Goal: Task Accomplishment & Management: Use online tool/utility

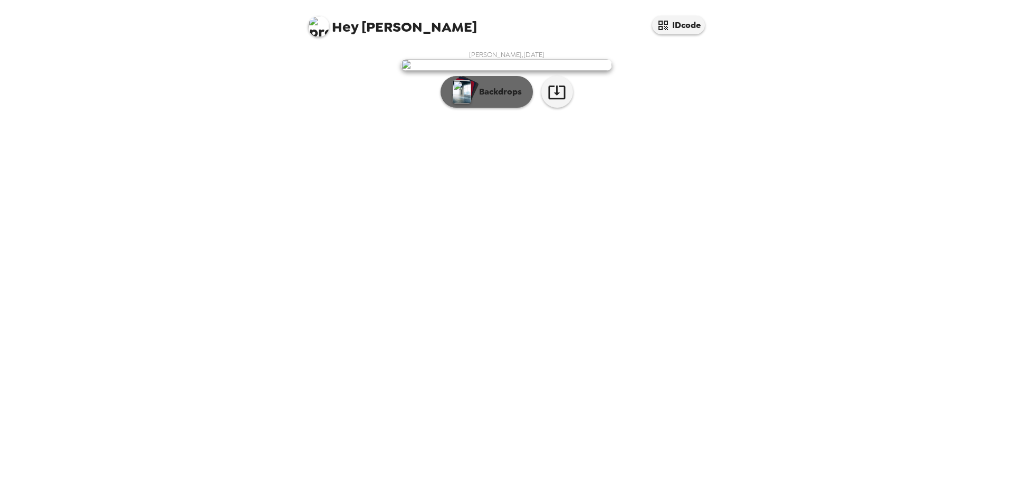
click at [494, 108] on button "Backdrops" at bounding box center [487, 92] width 92 height 32
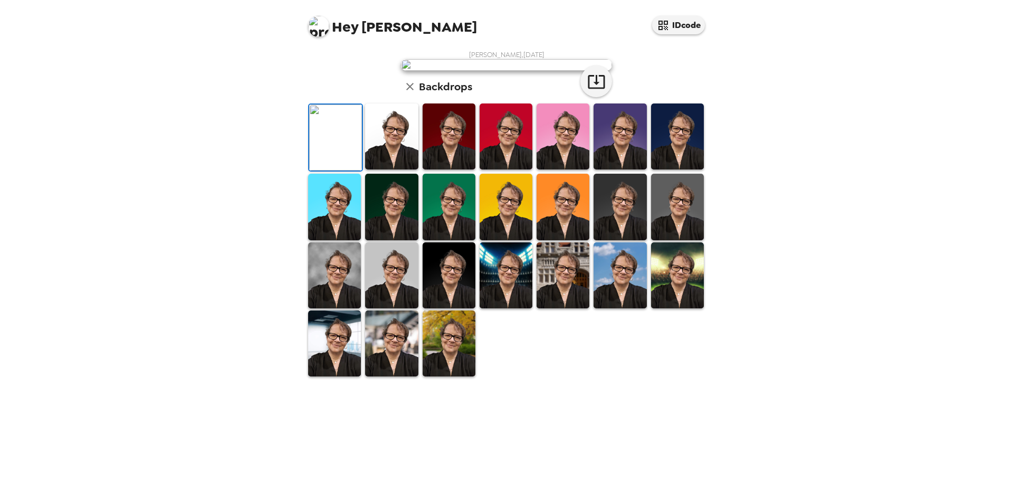
scroll to position [163, 0]
click at [423, 376] on img at bounding box center [449, 343] width 53 height 66
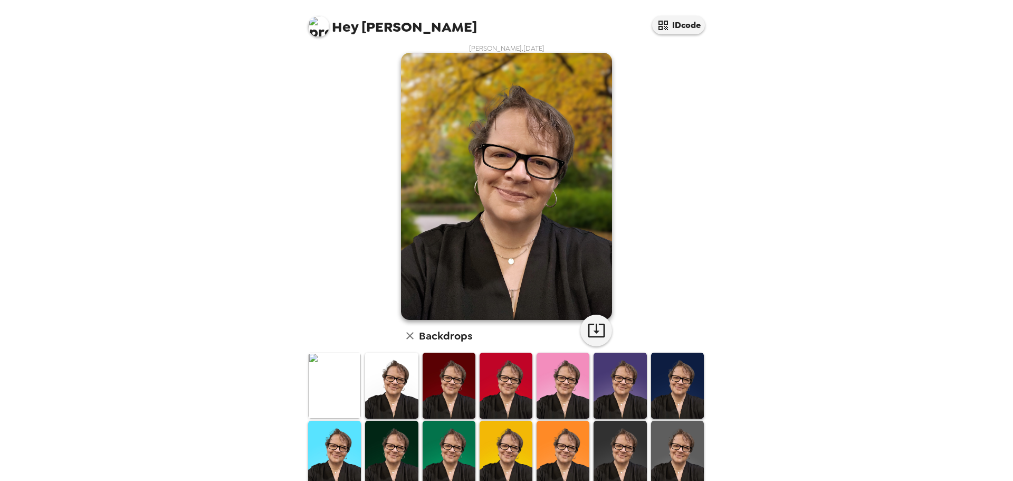
scroll to position [4, 0]
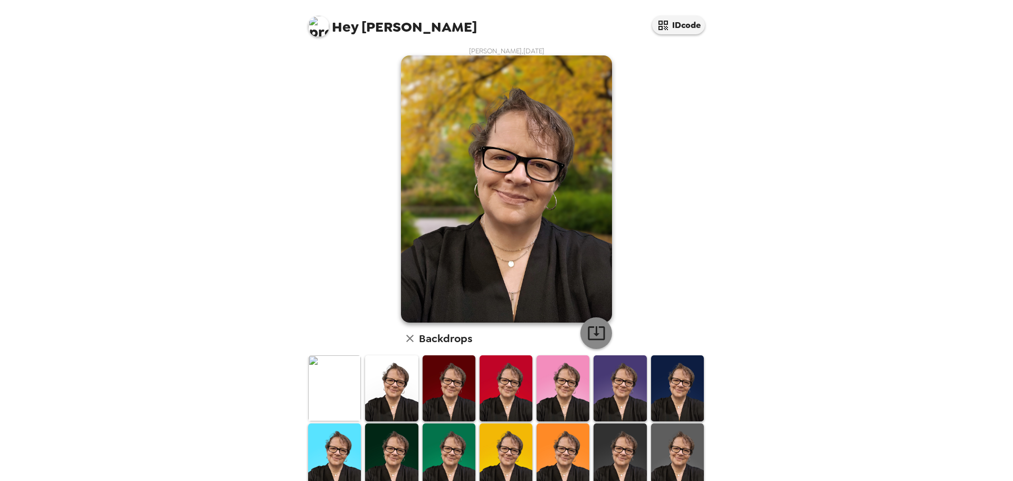
click at [594, 332] on icon "button" at bounding box center [596, 333] width 18 height 18
click at [673, 27] on button "IDcode" at bounding box center [678, 25] width 53 height 18
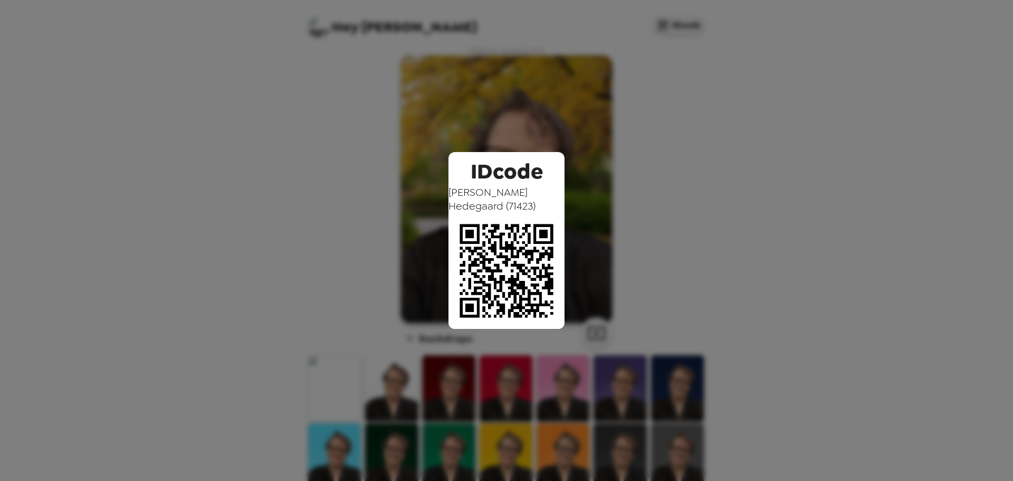
click at [744, 235] on div "IDcode [PERSON_NAME] ( 71423 )" at bounding box center [506, 240] width 1013 height 481
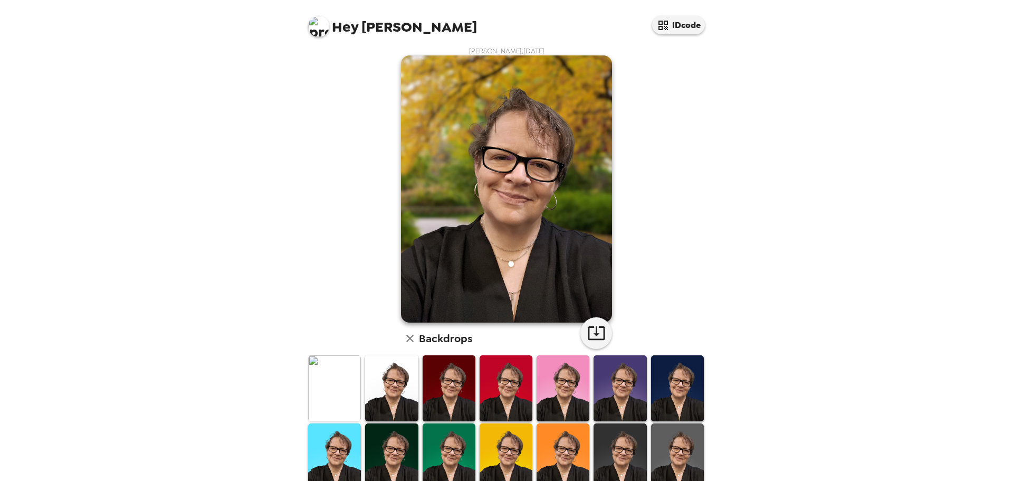
scroll to position [162, 0]
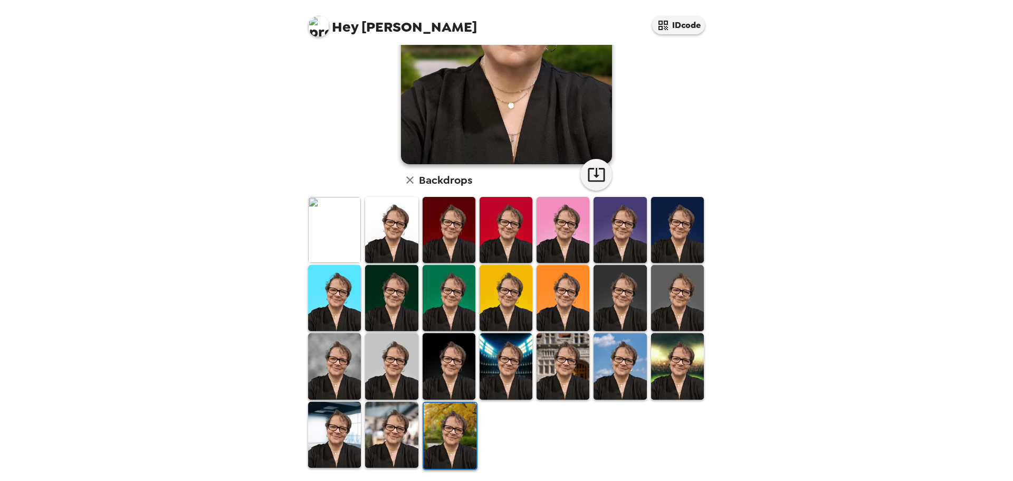
click at [382, 440] on img at bounding box center [391, 435] width 53 height 66
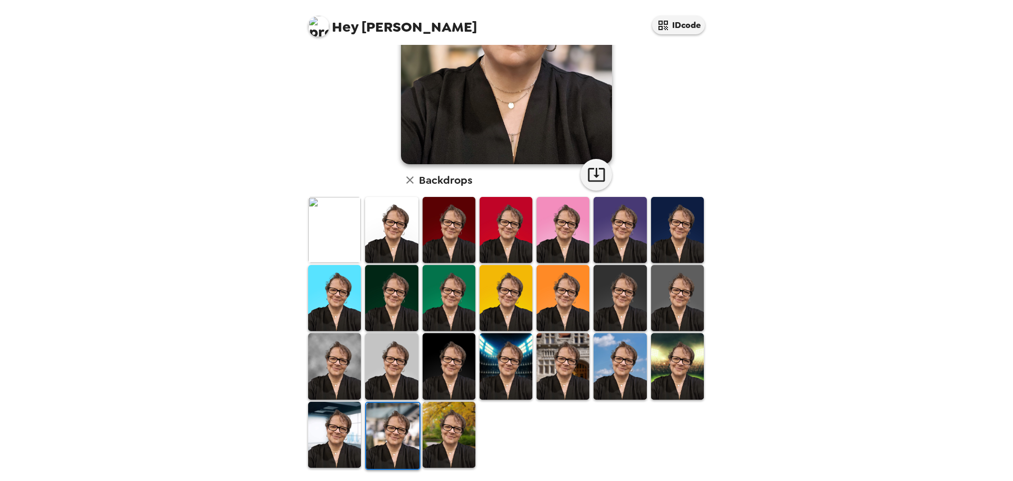
click at [461, 414] on img at bounding box center [449, 435] width 53 height 66
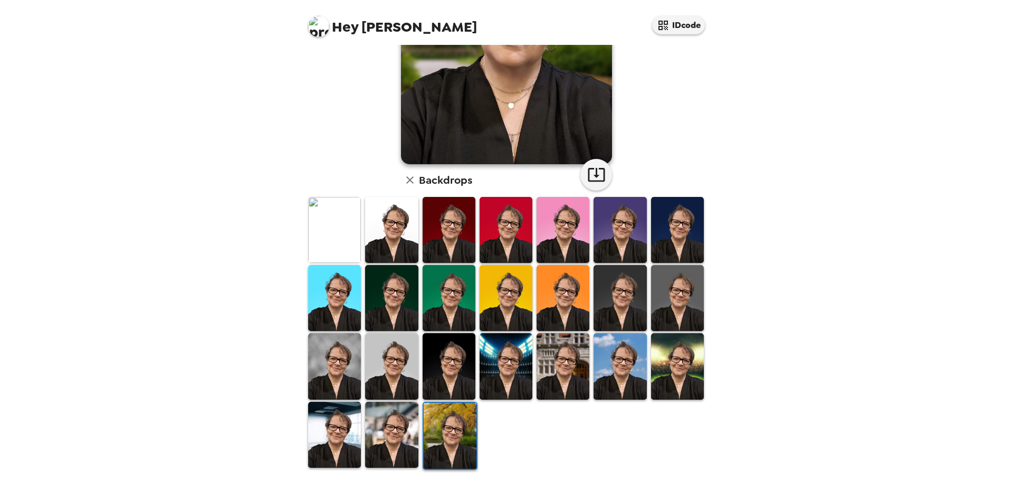
scroll to position [0, 0]
